Goal: Information Seeking & Learning: Learn about a topic

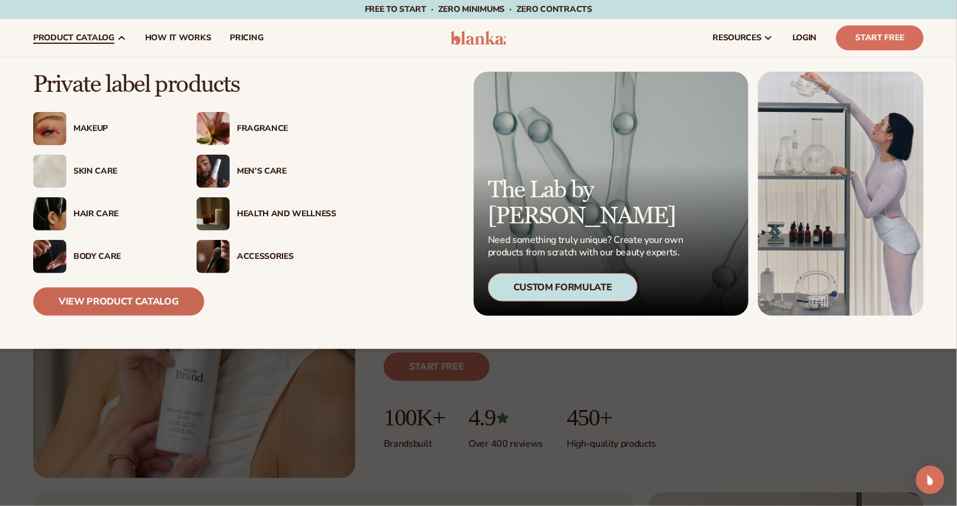
click at [129, 290] on link "View Product Catalog" at bounding box center [118, 301] width 171 height 28
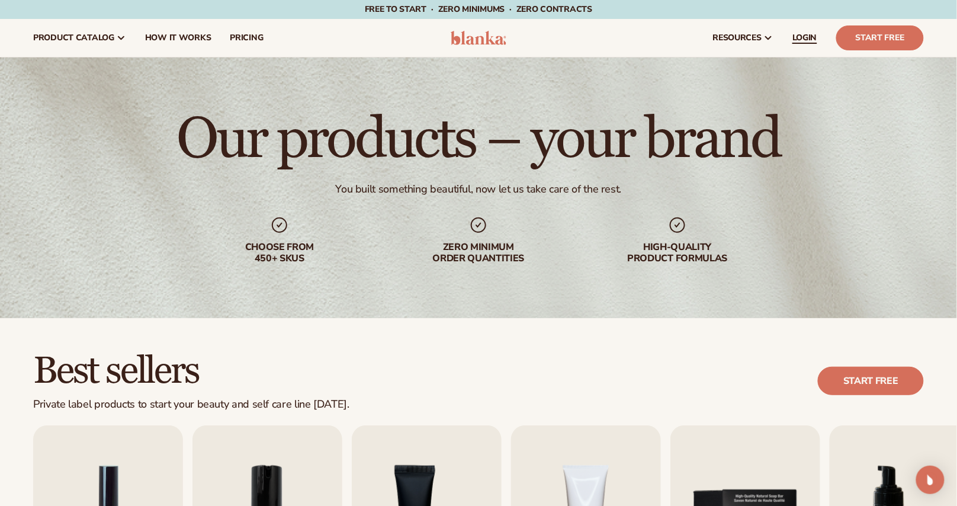
click at [812, 38] on span "LOGIN" at bounding box center [805, 37] width 25 height 9
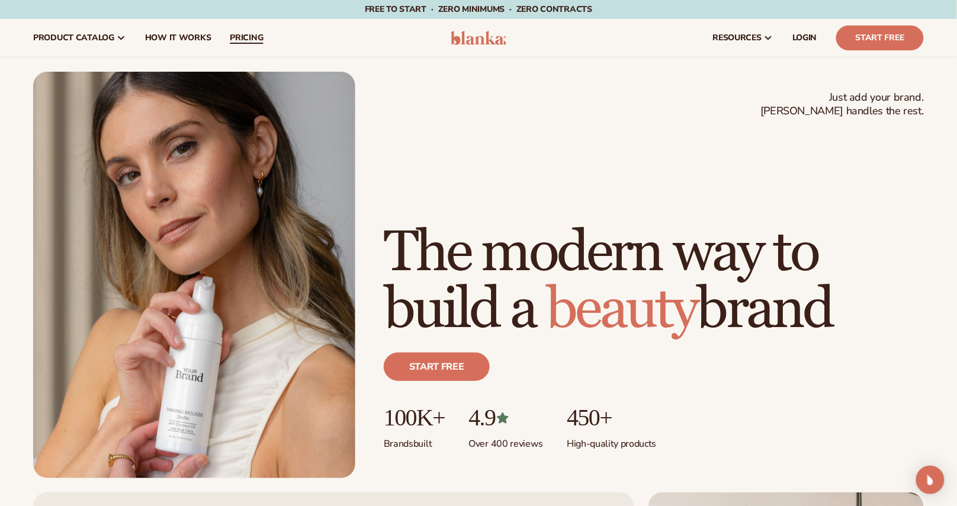
click at [238, 33] on span "pricing" at bounding box center [246, 37] width 33 height 9
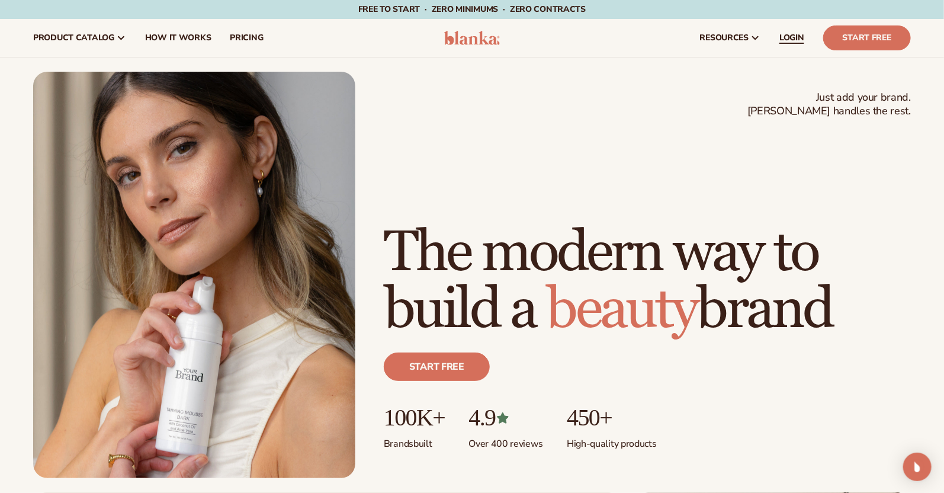
click at [786, 36] on span "LOGIN" at bounding box center [792, 37] width 25 height 9
